Goal: Task Accomplishment & Management: Manage account settings

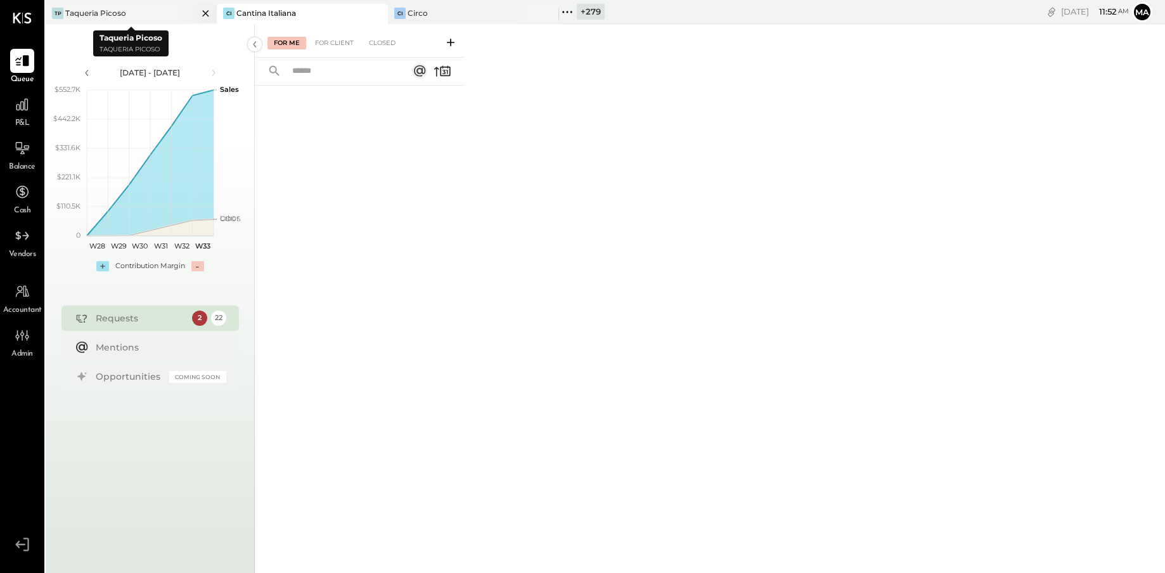
click at [201, 11] on icon at bounding box center [206, 13] width 16 height 15
click at [262, 13] on div "Ci Circo" at bounding box center [293, 13] width 152 height 11
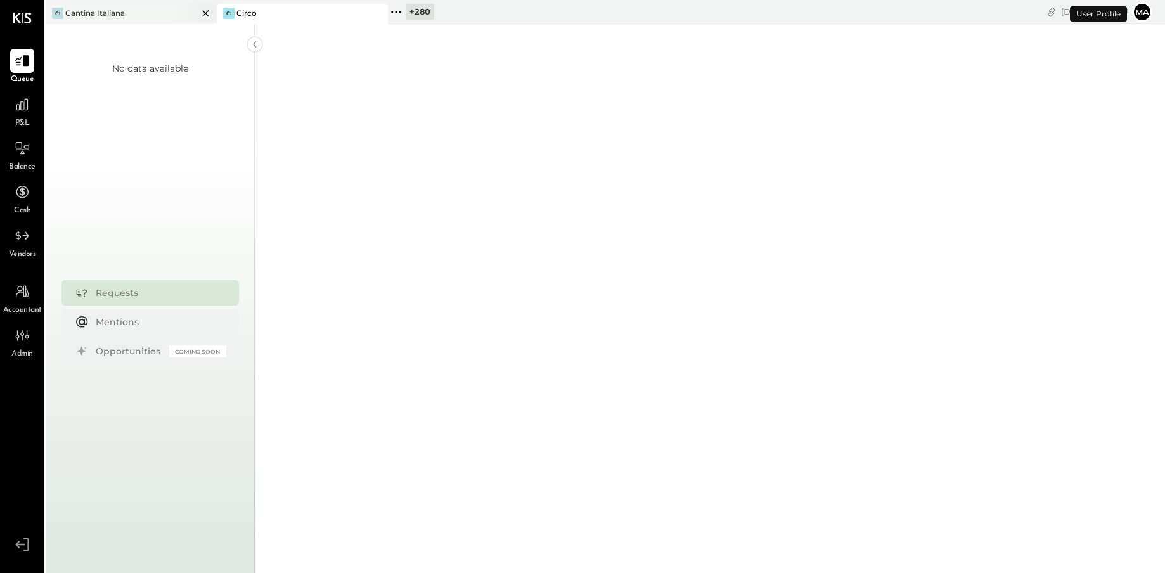
click at [111, 16] on div "Cantina Italiana" at bounding box center [95, 13] width 60 height 11
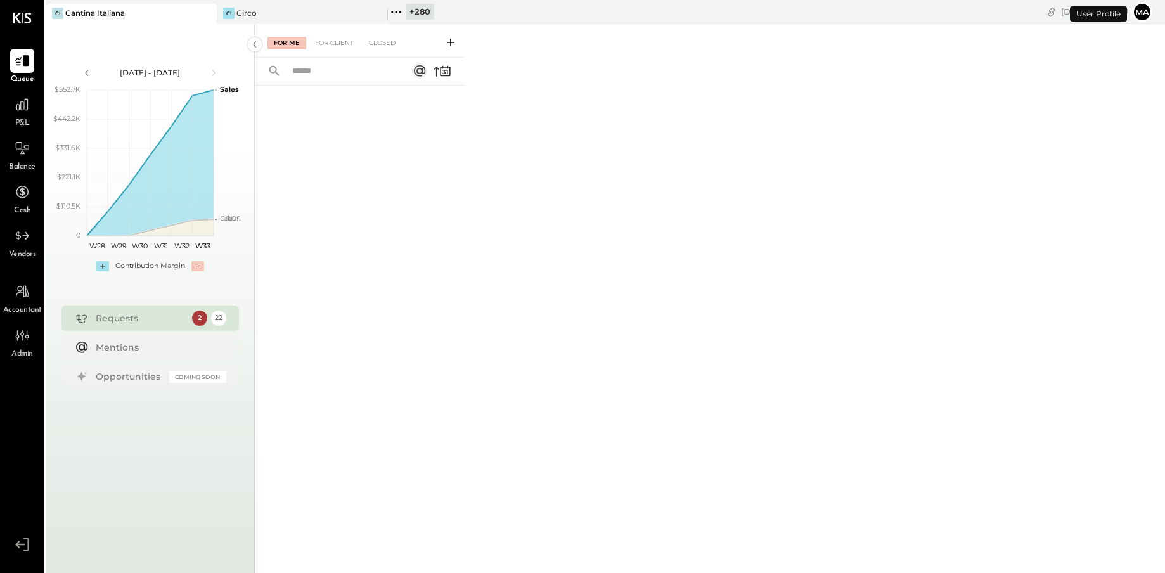
click at [419, 15] on div "+ 280" at bounding box center [420, 12] width 29 height 16
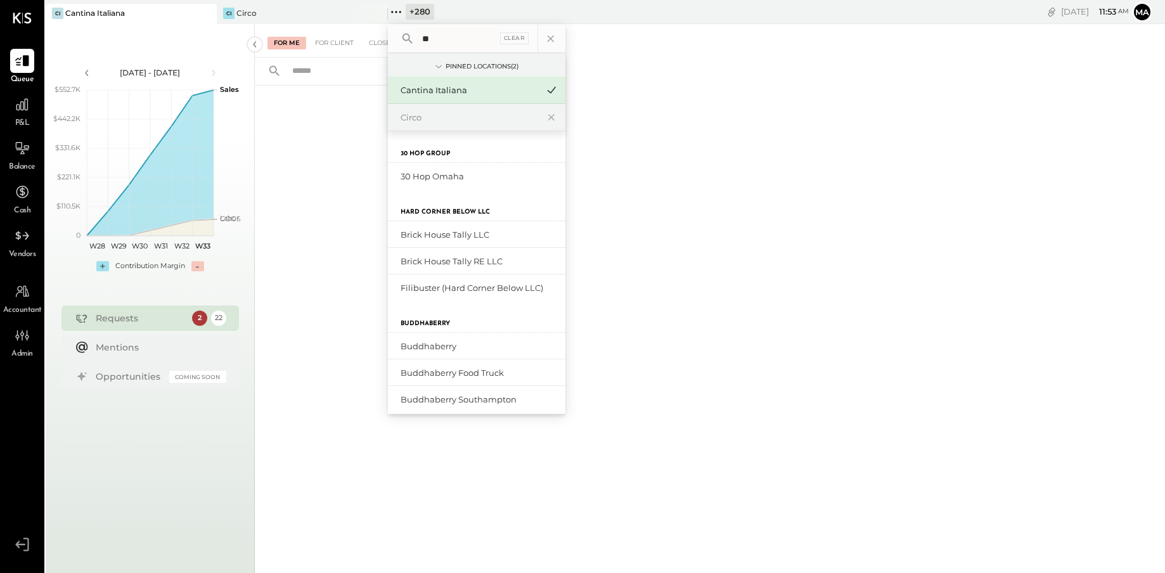
type input "*"
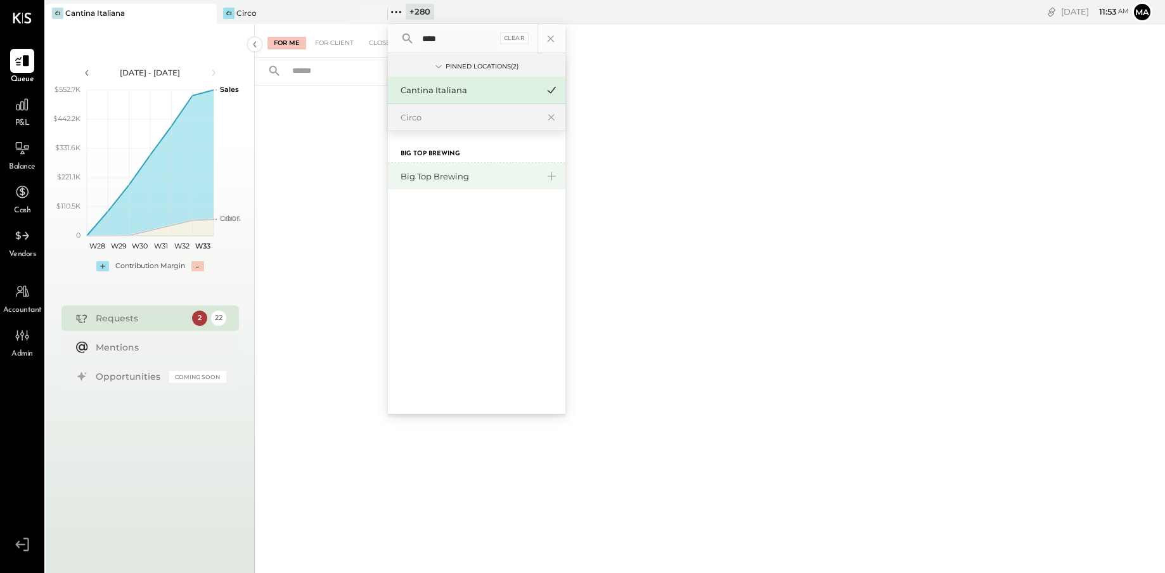
type input "***"
click at [420, 174] on div "Big Top Brewing" at bounding box center [469, 177] width 137 height 12
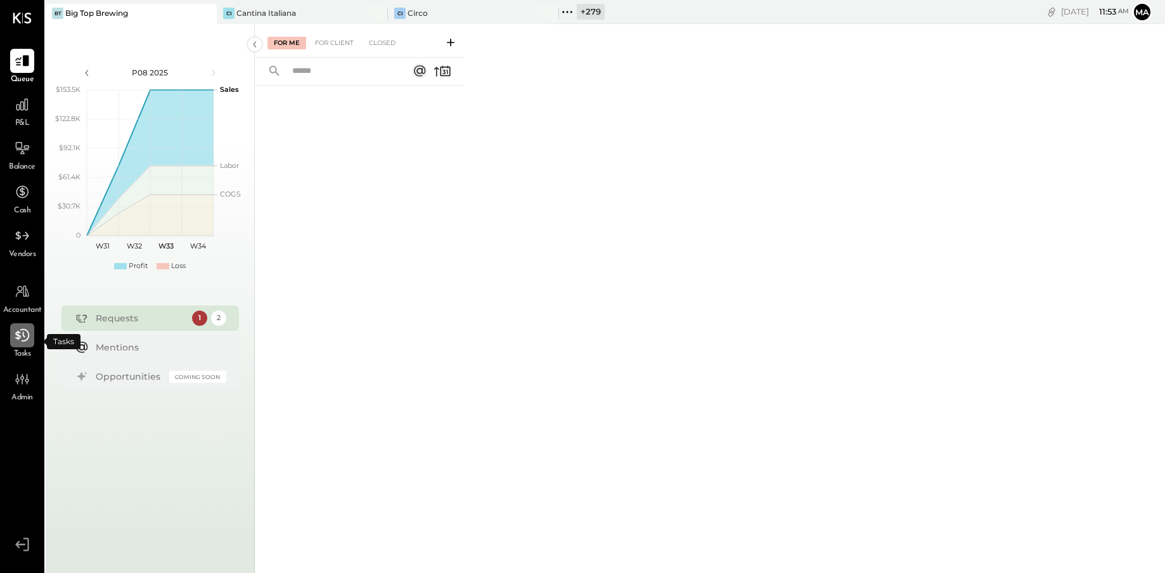
click at [21, 341] on icon at bounding box center [22, 335] width 16 height 16
click at [442, 17] on div "Ci Circo" at bounding box center [464, 13] width 152 height 11
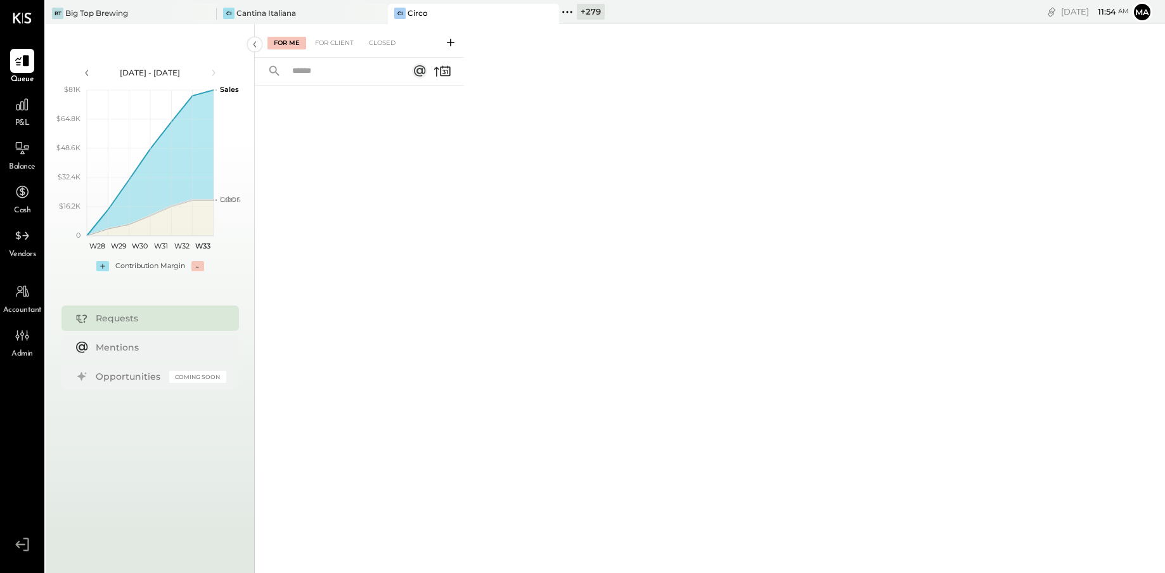
click at [590, 11] on div "+ 279" at bounding box center [591, 12] width 28 height 16
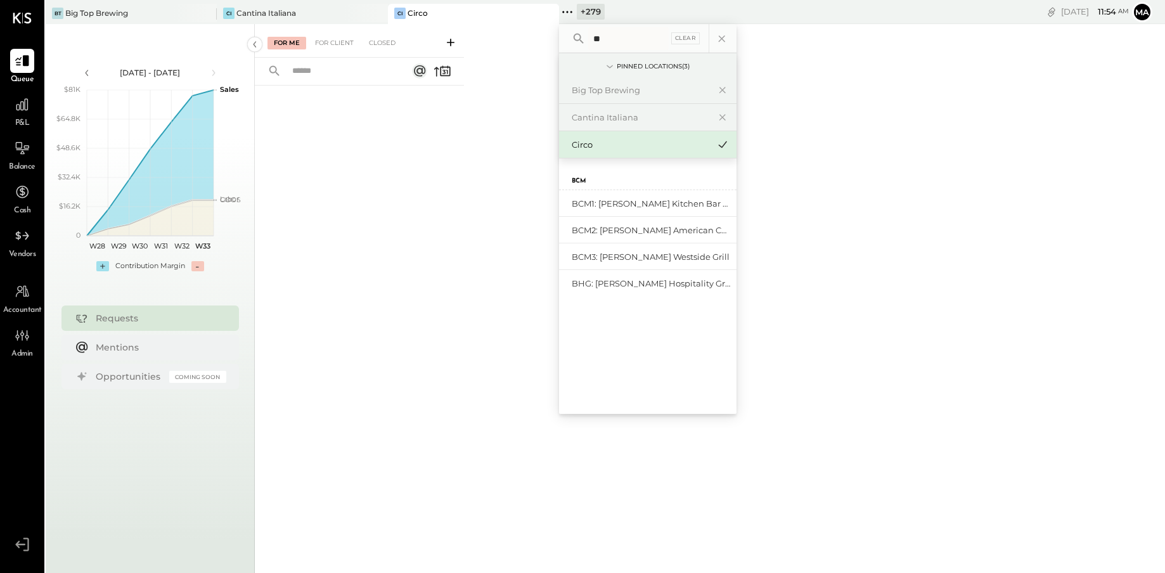
type input "*"
type input "****"
click at [625, 233] on div "BCM2: [PERSON_NAME] American Cooking" at bounding box center [640, 230] width 137 height 12
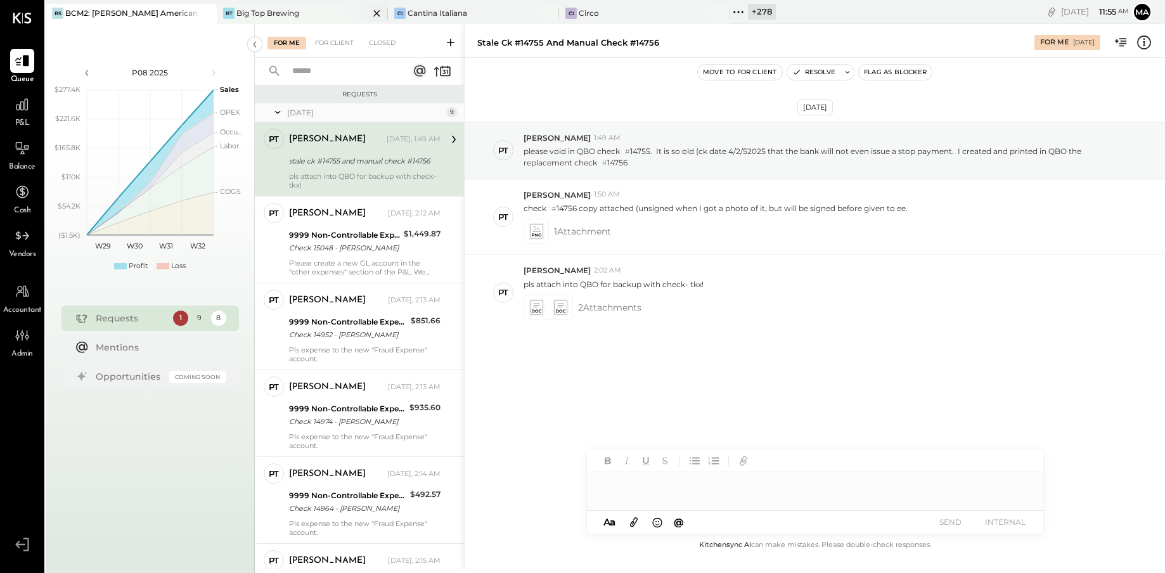
click at [306, 18] on div "BT Big Top Brewing" at bounding box center [302, 14] width 171 height 20
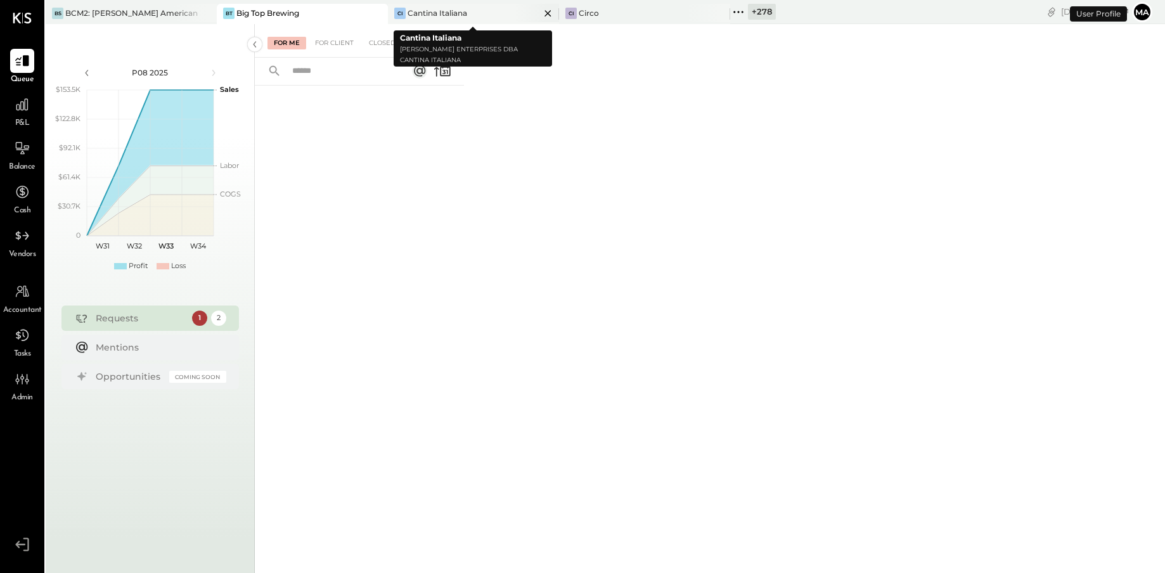
click at [477, 9] on div "CI Cantina Italiana" at bounding box center [464, 13] width 152 height 11
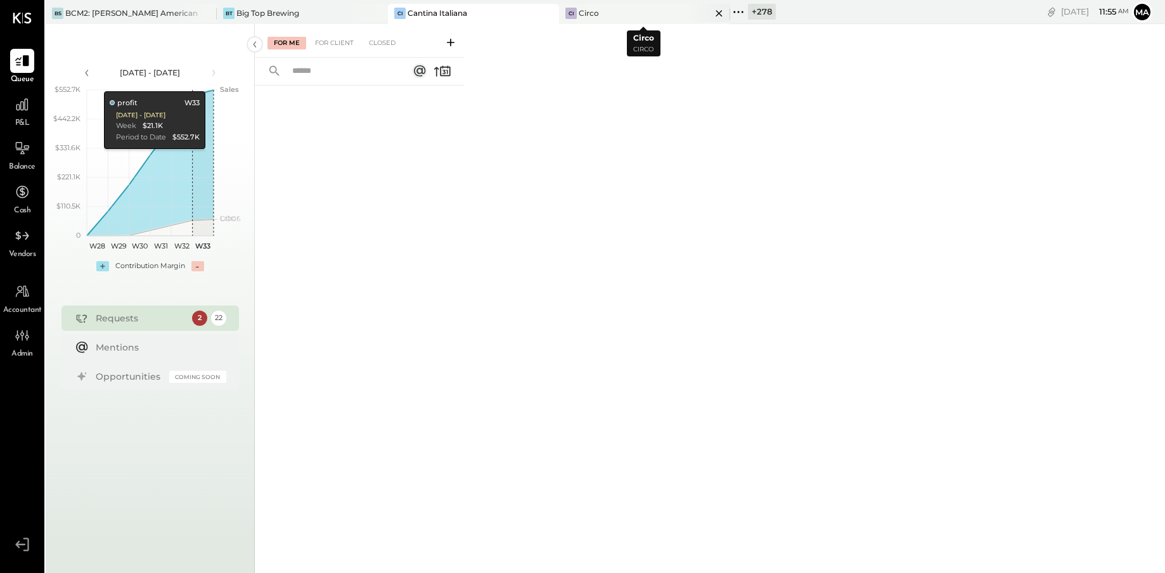
click at [717, 16] on icon at bounding box center [719, 13] width 16 height 15
click at [584, 14] on div "+ 279" at bounding box center [591, 12] width 28 height 16
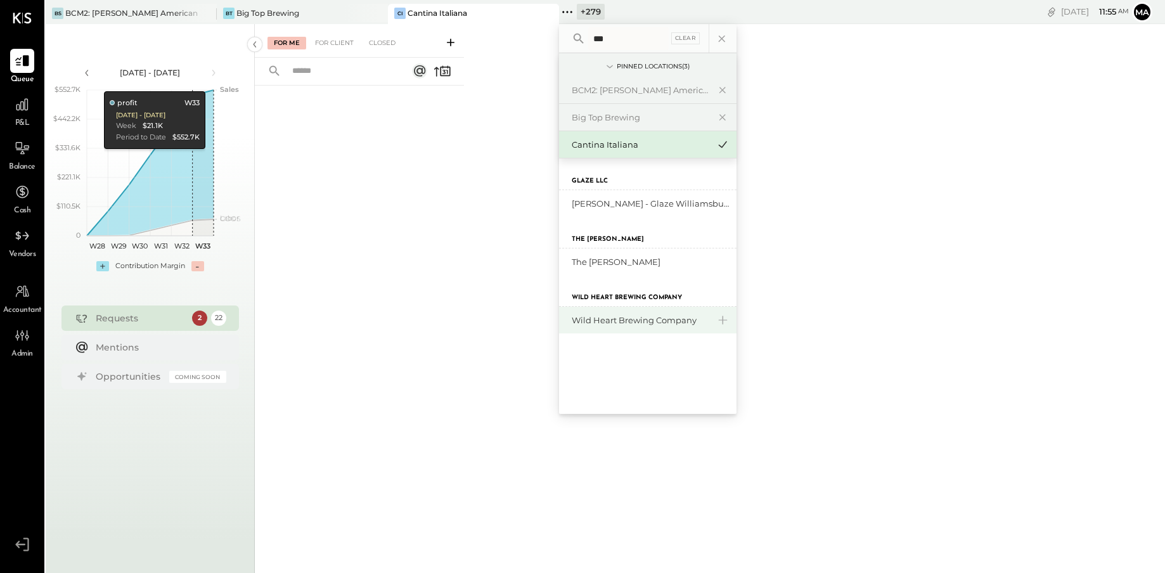
type input "***"
click at [598, 313] on div "Wild Heart Brewing Company" at bounding box center [648, 320] width 178 height 27
click at [609, 319] on div "Wild Heart Brewing Company" at bounding box center [640, 320] width 137 height 12
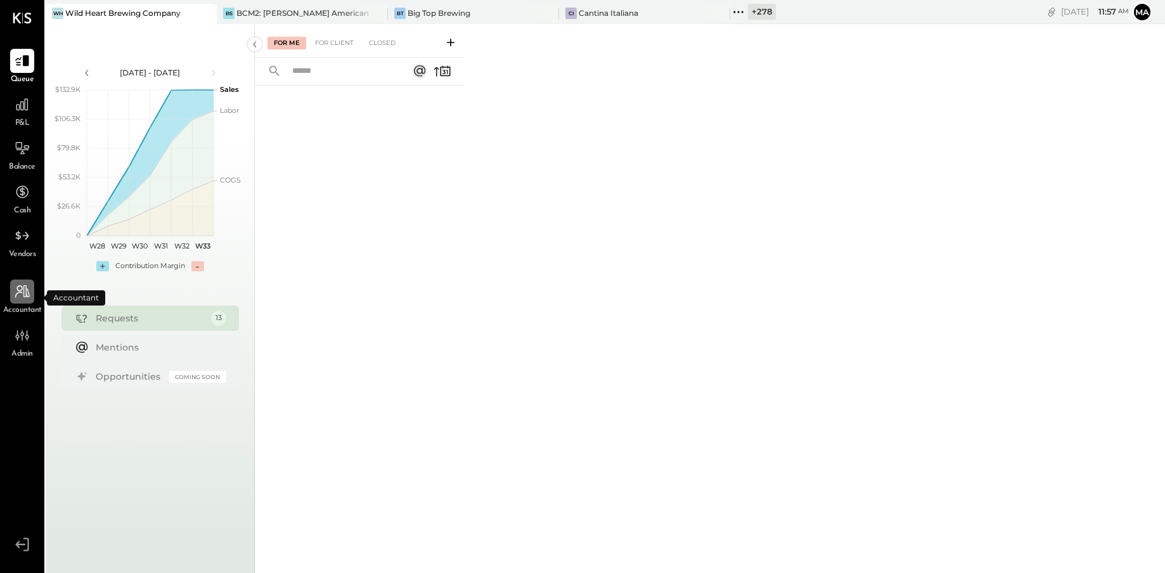
click at [16, 295] on icon at bounding box center [22, 291] width 15 height 13
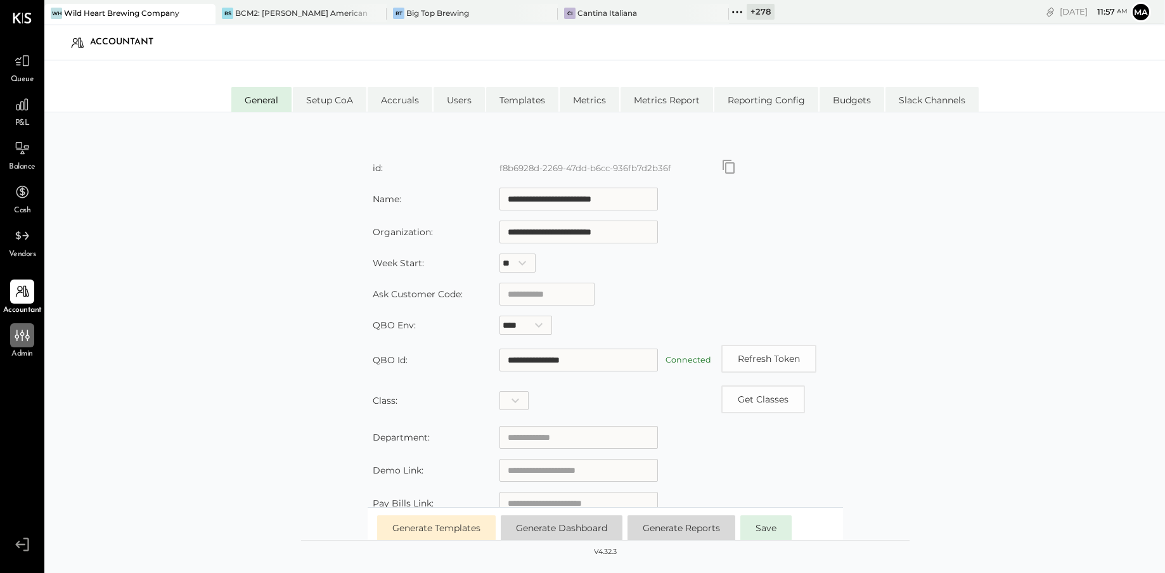
click at [18, 346] on div at bounding box center [22, 335] width 24 height 24
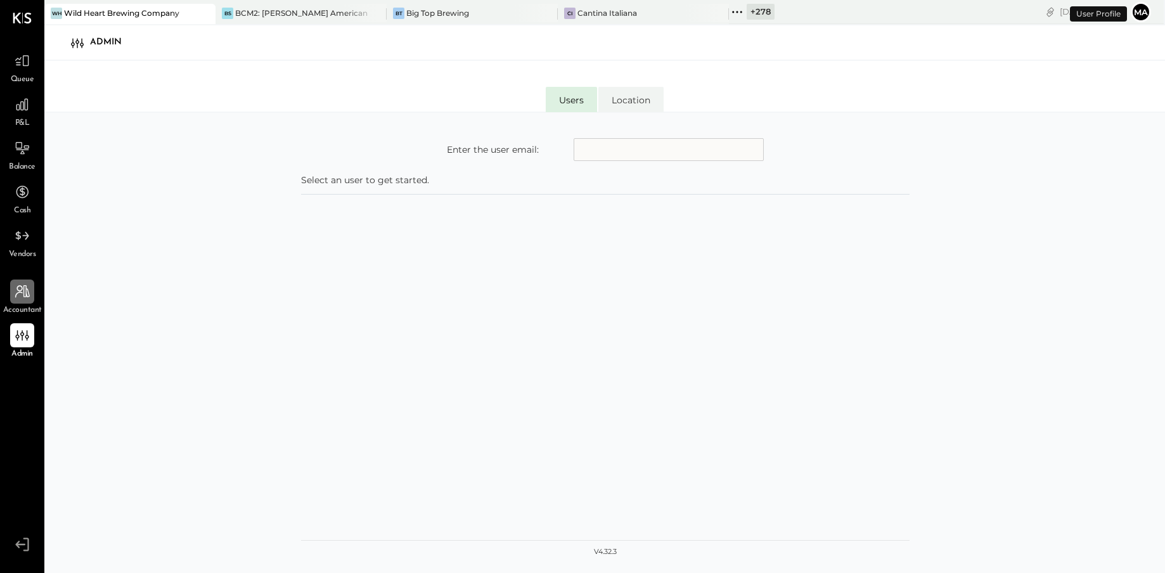
click at [18, 299] on icon at bounding box center [22, 291] width 16 height 16
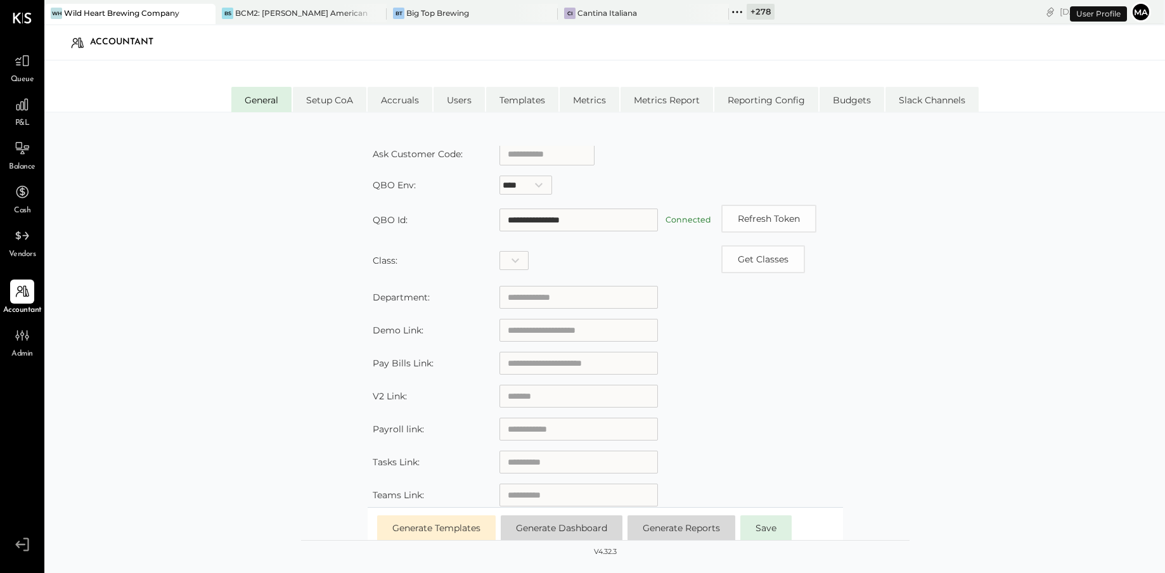
scroll to position [152, 0]
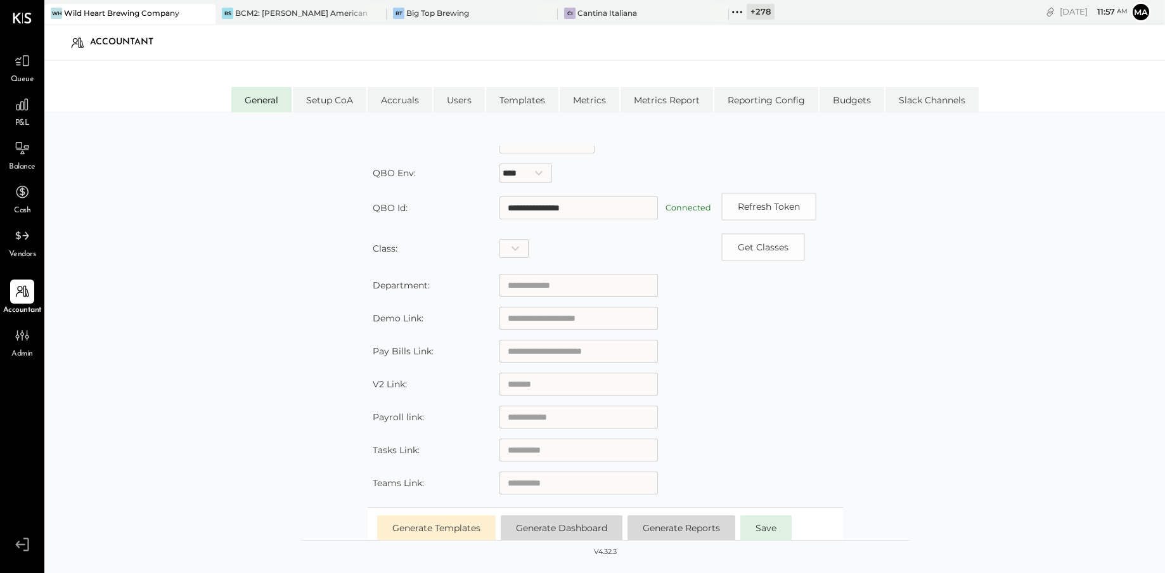
click at [519, 451] on input "text" at bounding box center [579, 450] width 158 height 23
paste input "**********"
type input "**********"
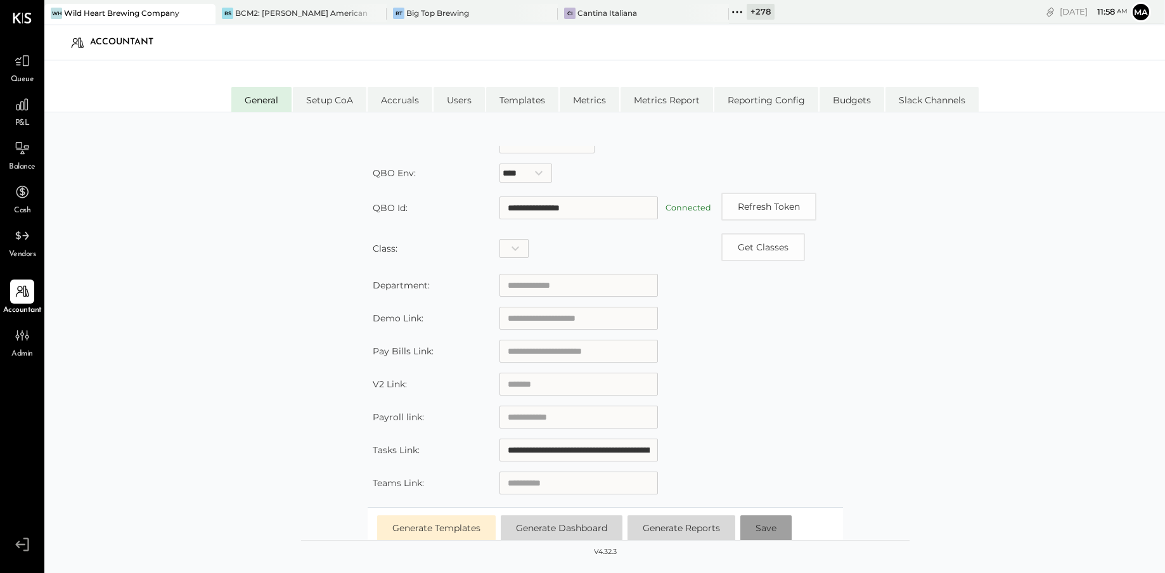
click at [765, 530] on span "Save" at bounding box center [766, 527] width 21 height 11
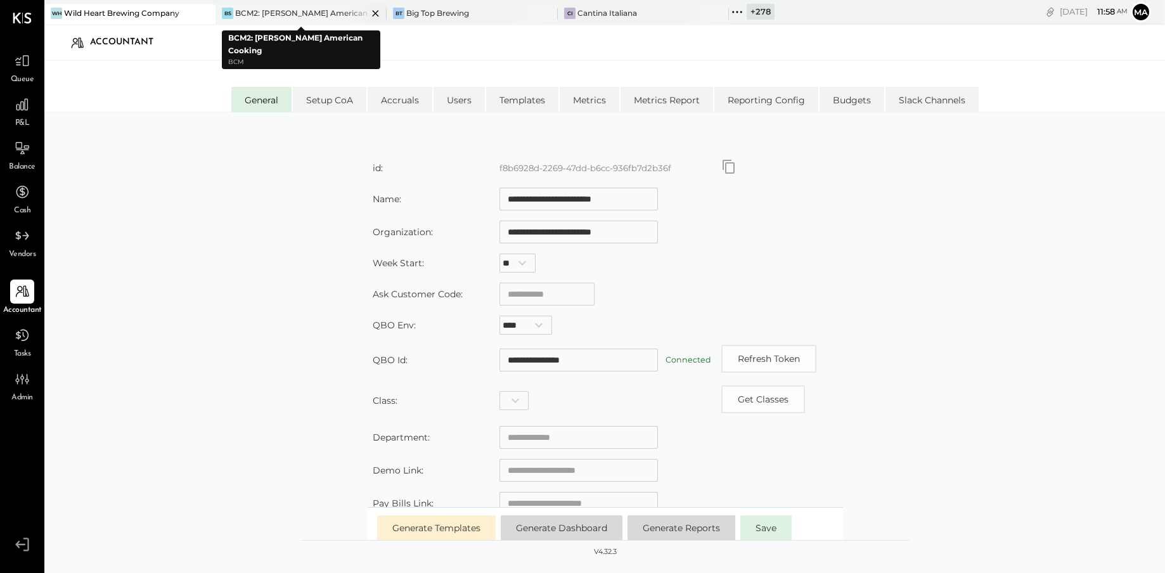
click at [207, 13] on icon at bounding box center [204, 13] width 6 height 6
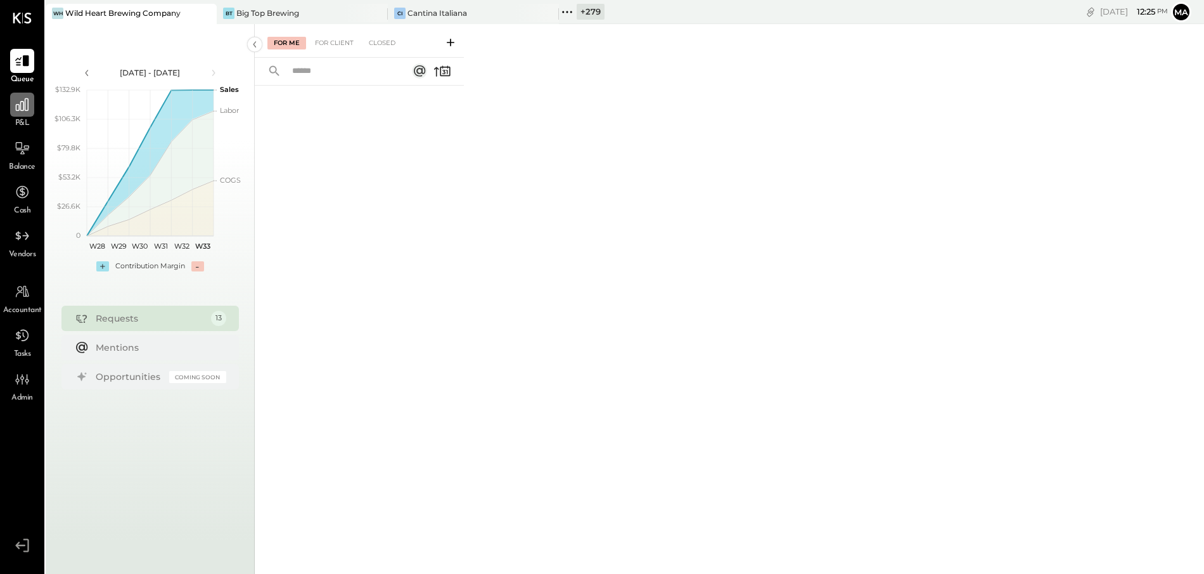
click at [20, 108] on icon at bounding box center [22, 104] width 13 height 13
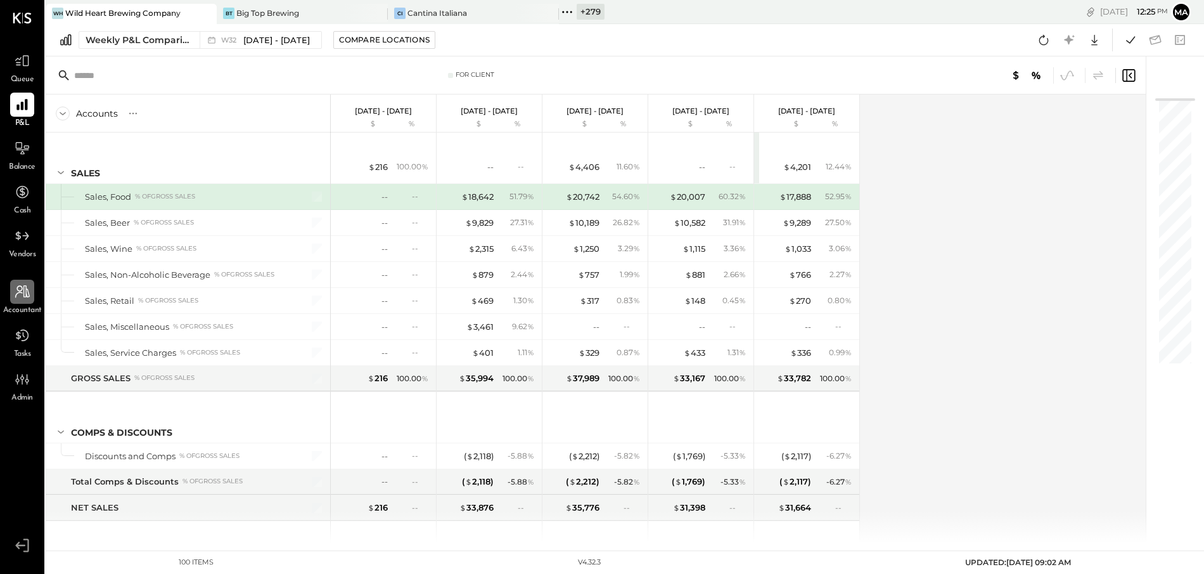
click at [12, 295] on div at bounding box center [22, 292] width 24 height 24
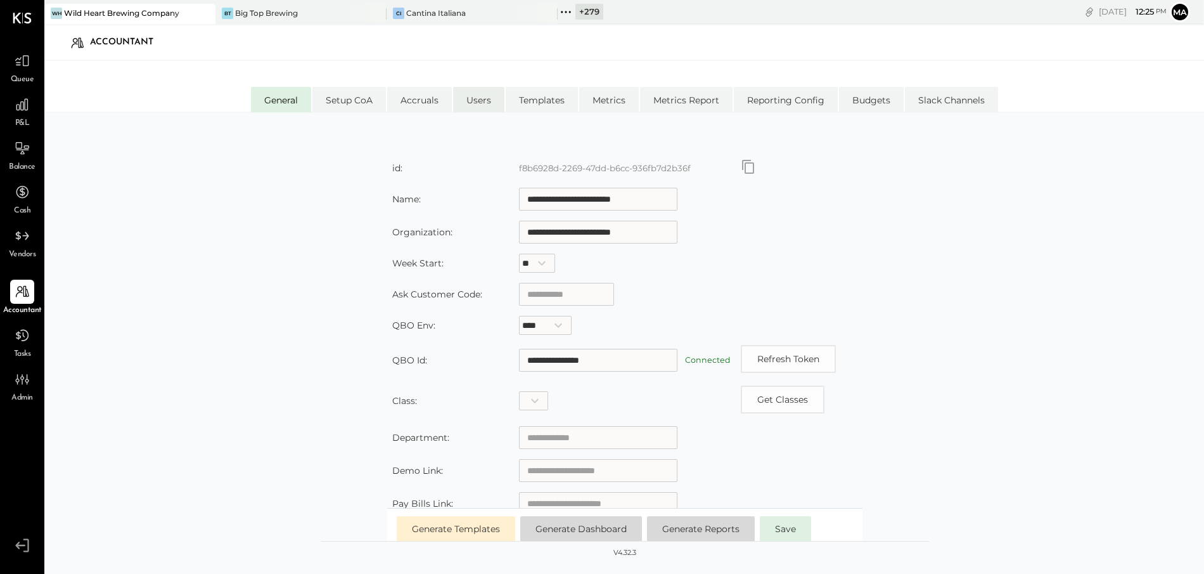
click at [480, 103] on li "Users" at bounding box center [478, 99] width 51 height 25
select select "**********"
select select "*****"
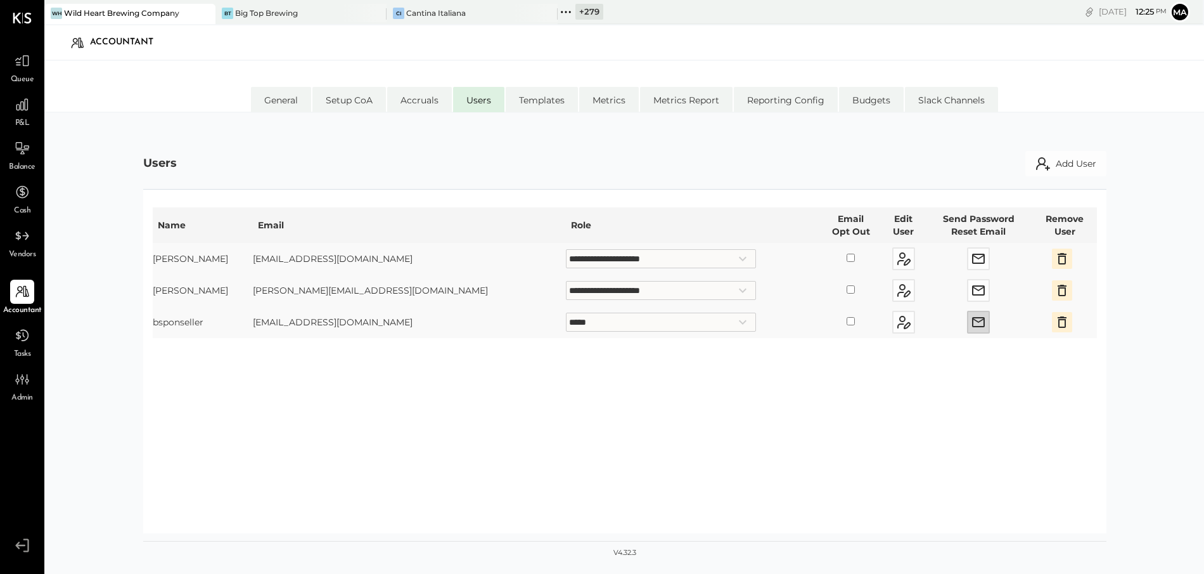
click at [976, 323] on icon "button" at bounding box center [978, 321] width 15 height 15
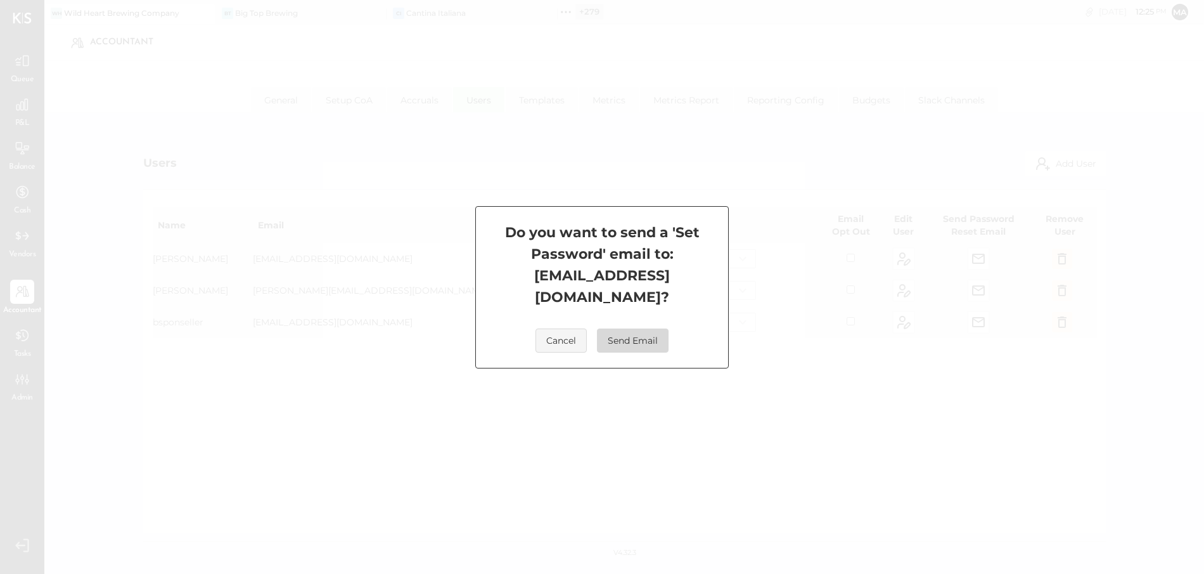
click at [623, 330] on button "Send Email" at bounding box center [633, 340] width 72 height 24
